Goal: Check status: Check status

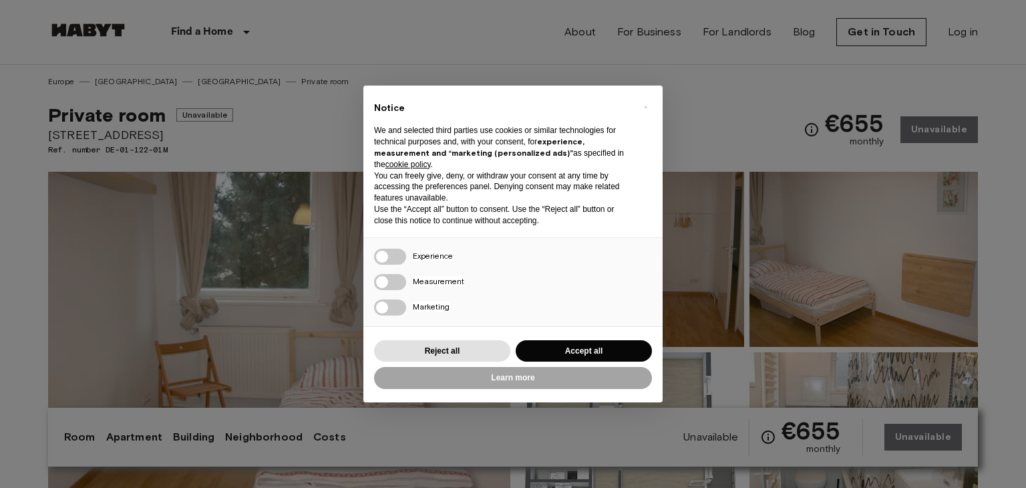
click at [954, 32] on div "× Notice We and selected third parties use cookies or similar technologies for …" at bounding box center [513, 244] width 1026 height 488
click at [443, 340] on button "Reject all" at bounding box center [442, 351] width 136 height 22
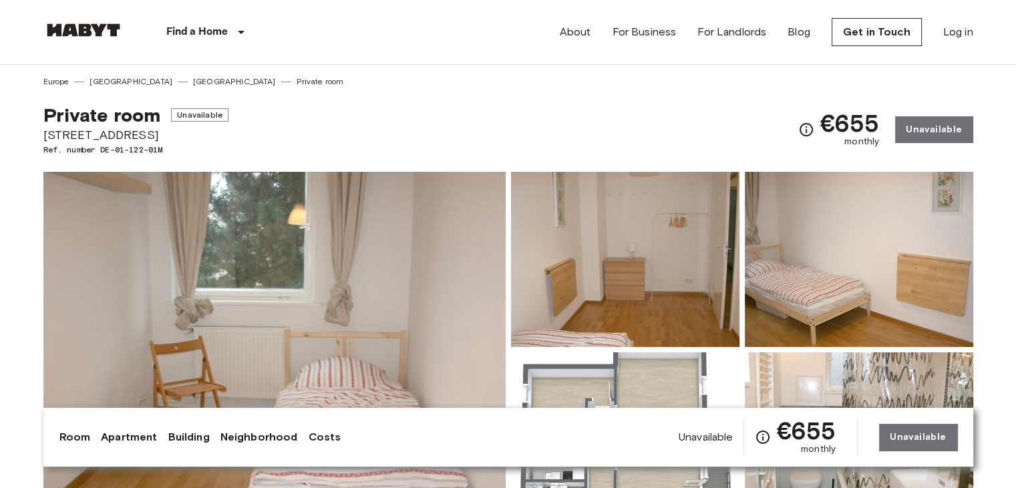
scroll to position [31, 0]
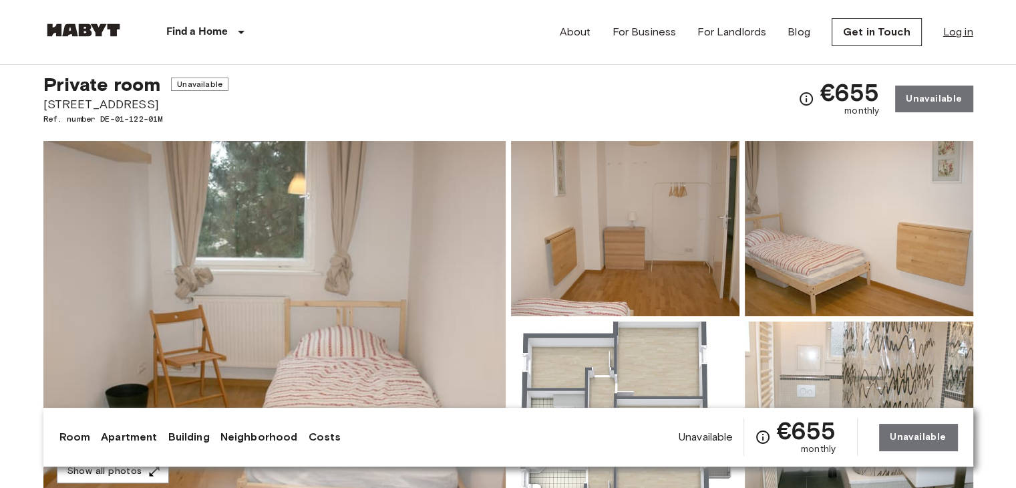
click at [967, 27] on link "Log in" at bounding box center [958, 32] width 30 height 16
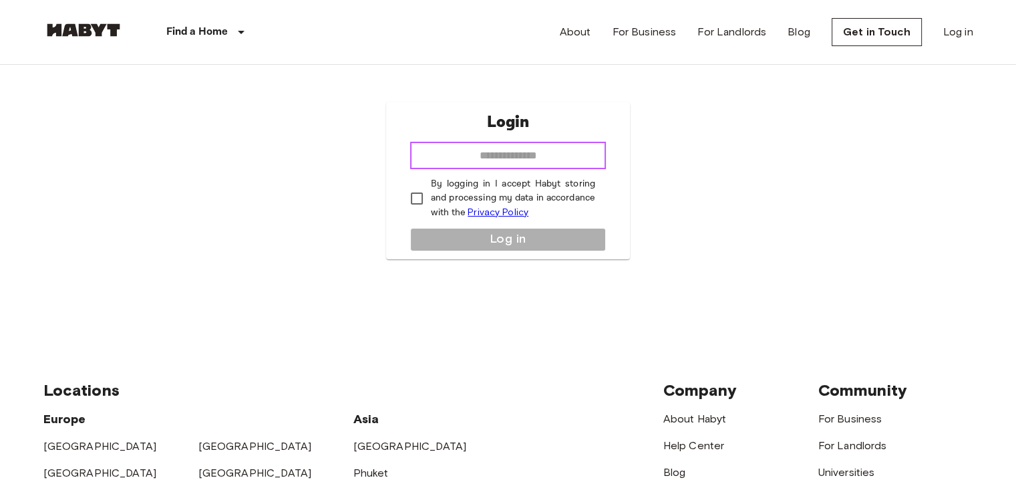
click at [535, 150] on input "email" at bounding box center [508, 155] width 196 height 27
type input "**********"
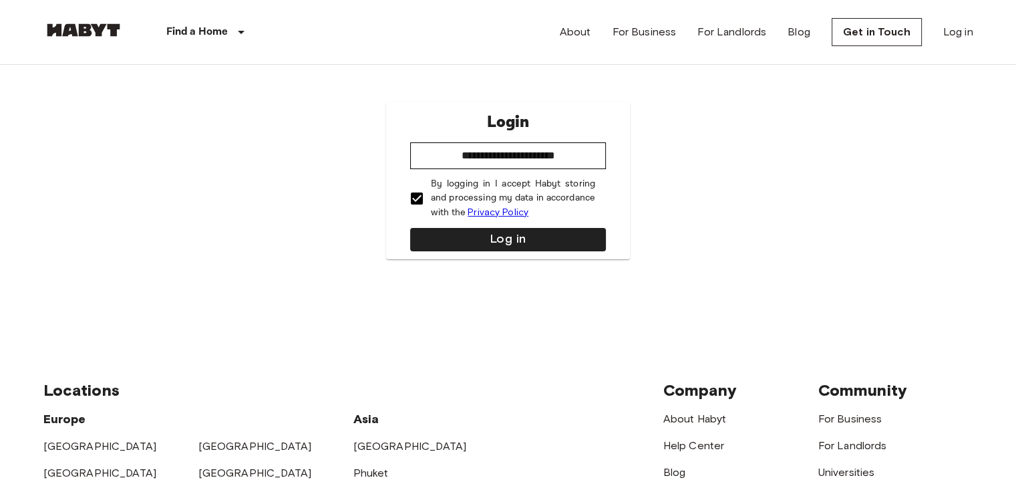
click at [462, 224] on div "**********" at bounding box center [508, 180] width 244 height 157
click at [463, 232] on button "Log in" at bounding box center [508, 239] width 196 height 23
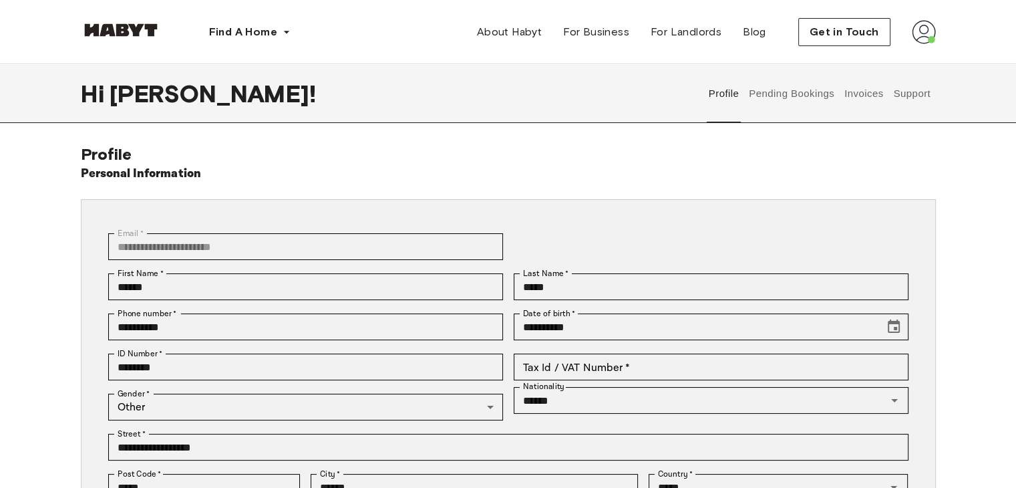
click at [922, 37] on img at bounding box center [924, 32] width 24 height 24
click at [758, 162] on div "**********" at bounding box center [508, 399] width 855 height 511
click at [879, 69] on span "Profile" at bounding box center [883, 63] width 33 height 16
click at [854, 94] on button "Invoices" at bounding box center [863, 93] width 42 height 59
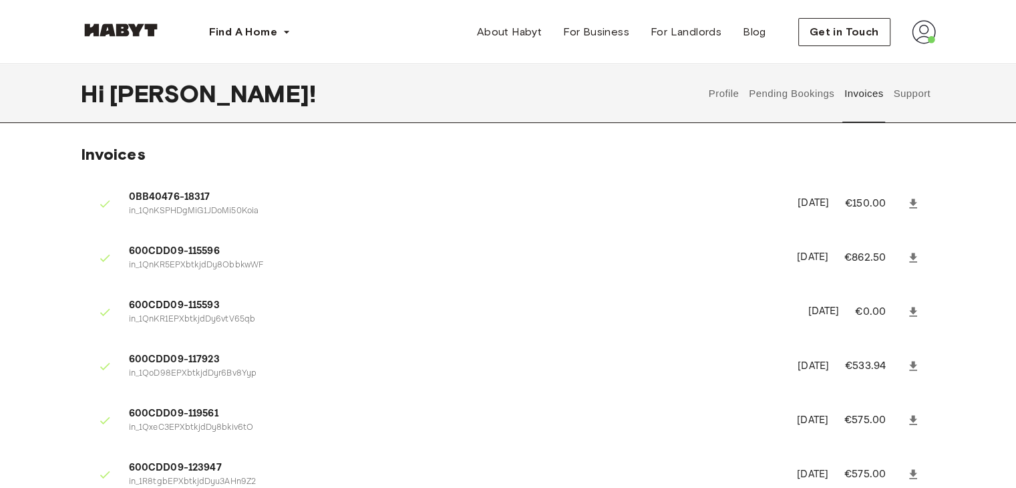
click at [906, 88] on button "Support" at bounding box center [912, 93] width 41 height 59
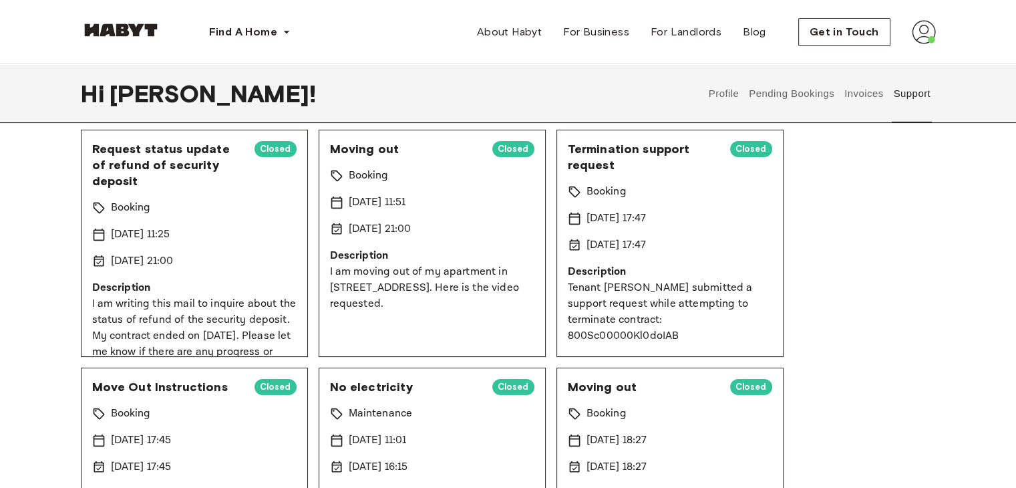
scroll to position [102, 0]
click at [202, 232] on div "7 Aug 2025 11:25" at bounding box center [194, 234] width 204 height 16
click at [259, 148] on span "Closed" at bounding box center [276, 148] width 42 height 13
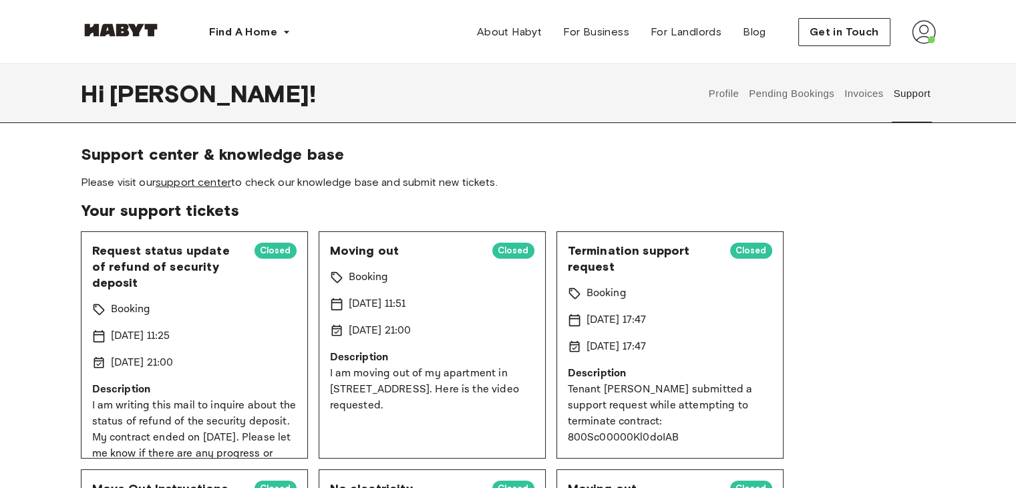
click at [200, 176] on link "support center" at bounding box center [193, 182] width 75 height 13
drag, startPoint x: 87, startPoint y: 247, endPoint x: 139, endPoint y: 292, distance: 68.7
click at [139, 292] on div "Request status update of refund of security deposit Closed Booking 7 Aug 2025 1…" at bounding box center [194, 344] width 227 height 227
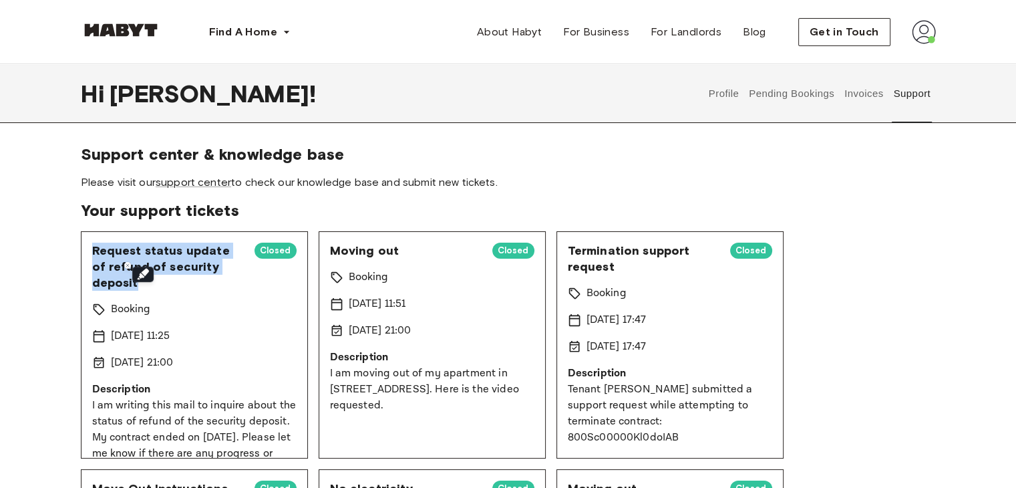
copy span "Request status update of refund of security deposit"
click at [223, 421] on p "I am writing this mail to inquire about the status of refund of the security de…" at bounding box center [194, 438] width 204 height 80
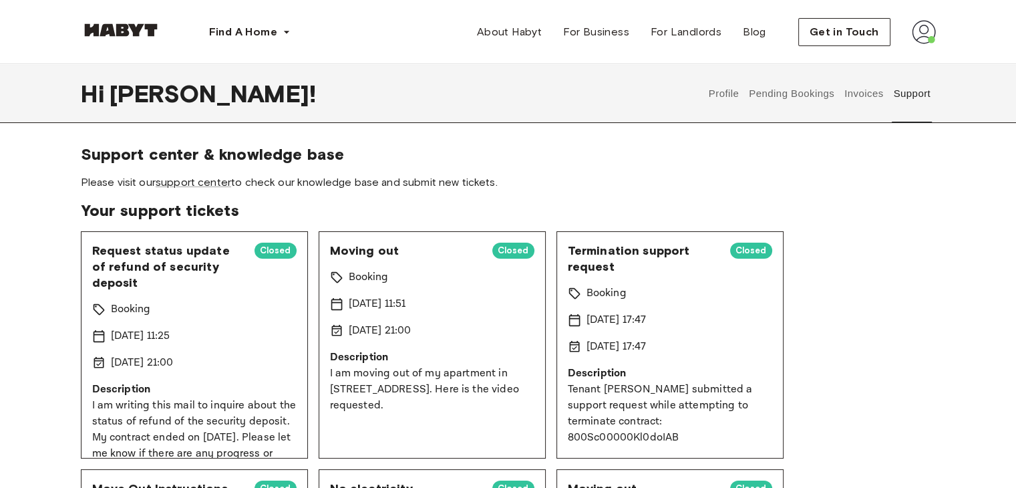
scroll to position [46, 0]
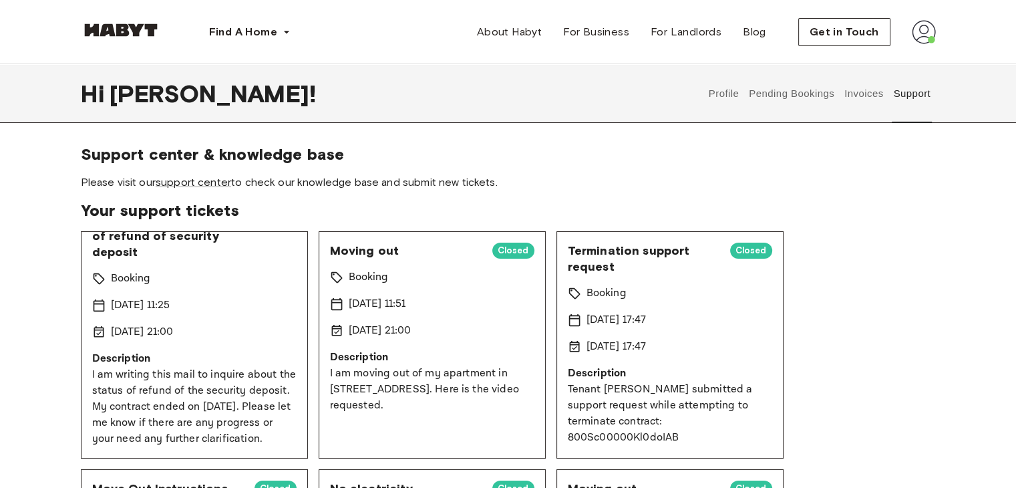
drag, startPoint x: 92, startPoint y: 361, endPoint x: 172, endPoint y: 443, distance: 114.3
click at [172, 443] on p "I am writing this mail to inquire about the status of refund of the security de…" at bounding box center [194, 407] width 204 height 80
copy p "I am writing this mail to inquire about the status of refund of the security de…"
